Goal: Task Accomplishment & Management: Use online tool/utility

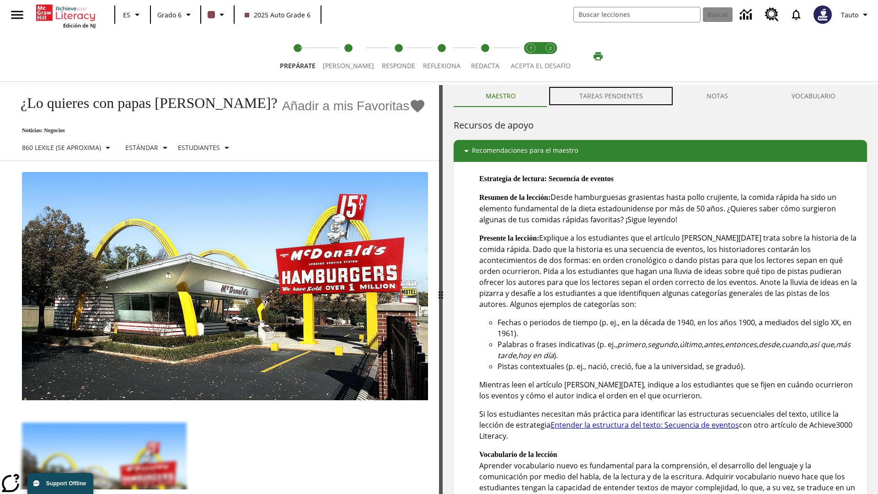
click at [611, 96] on button "TAREAS PENDIENTES" at bounding box center [610, 96] width 127 height 22
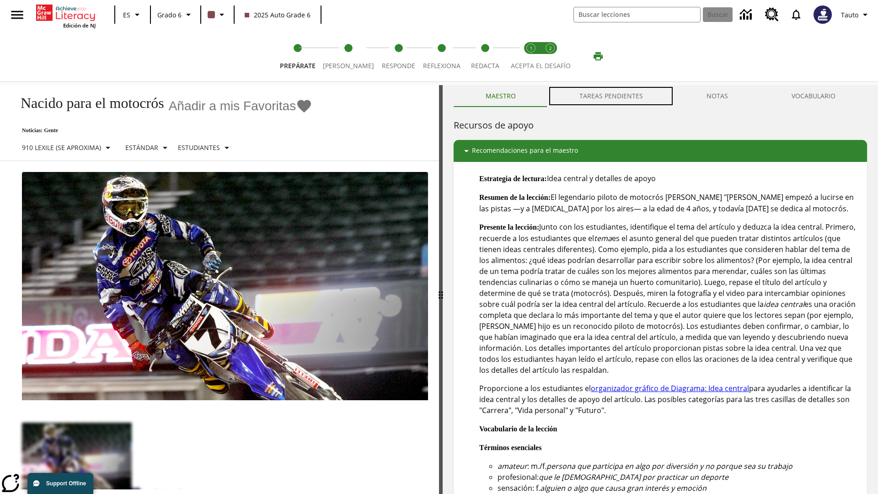
click at [611, 96] on button "TAREAS PENDIENTES" at bounding box center [610, 96] width 127 height 22
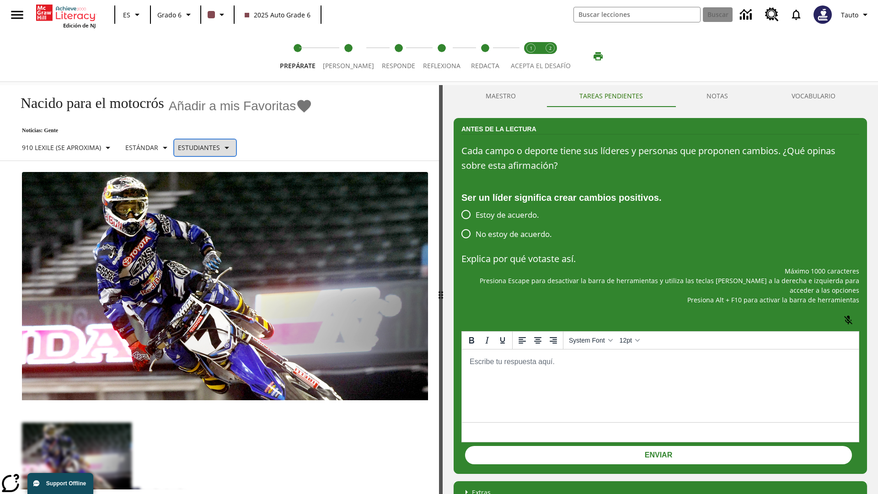
click at [209, 147] on p "Estudiantes" at bounding box center [199, 148] width 42 height 10
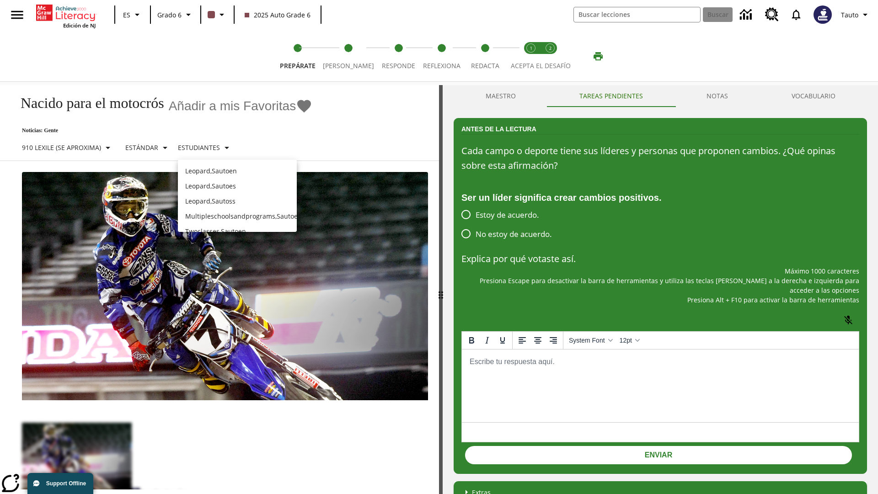
click at [237, 181] on p "Leopard , Sautoes" at bounding box center [237, 186] width 104 height 10
